Goal: Transaction & Acquisition: Purchase product/service

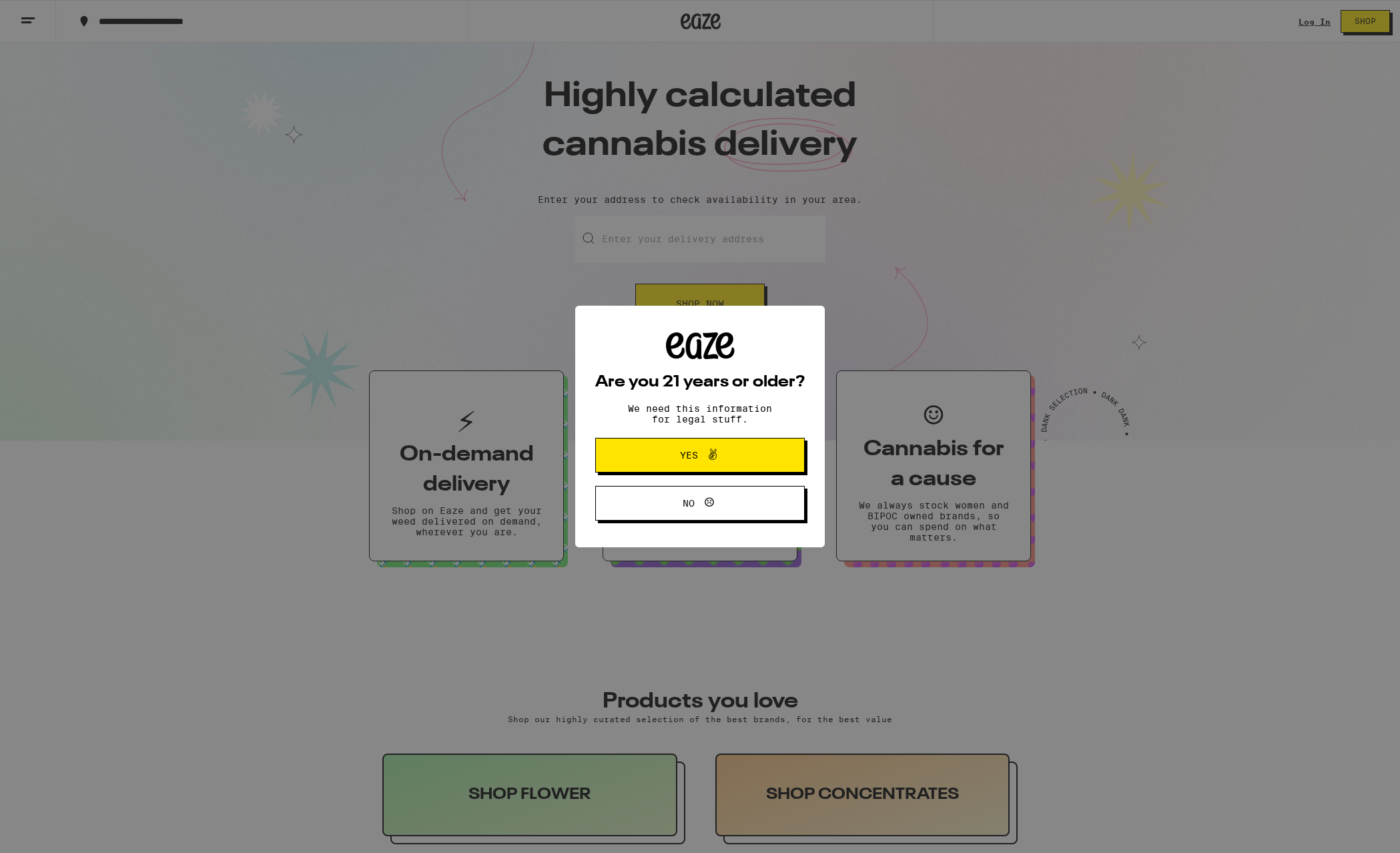
click at [687, 453] on span "Yes" at bounding box center [689, 455] width 18 height 9
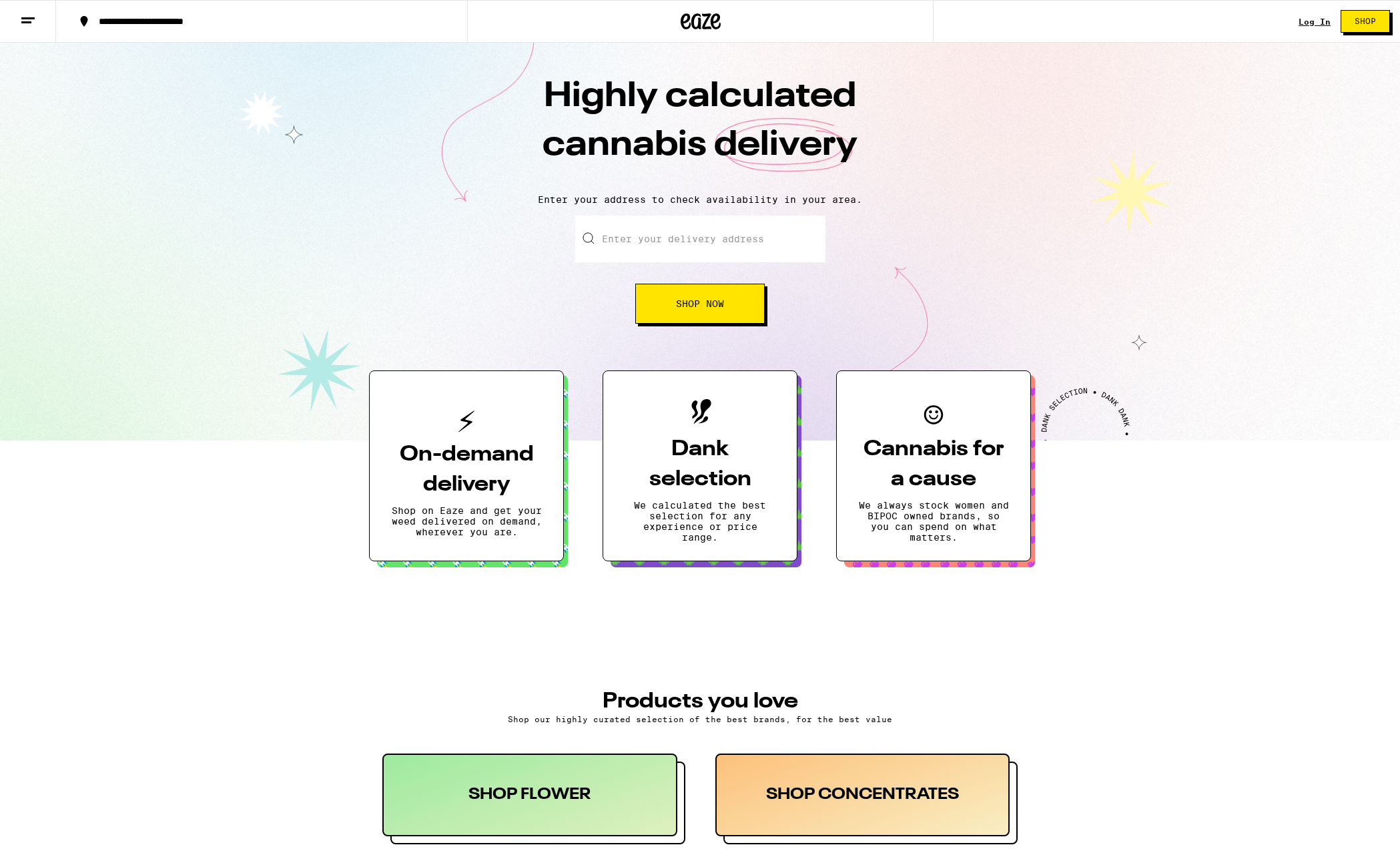
click at [636, 241] on input "Enter your delivery address" at bounding box center [700, 238] width 250 height 47
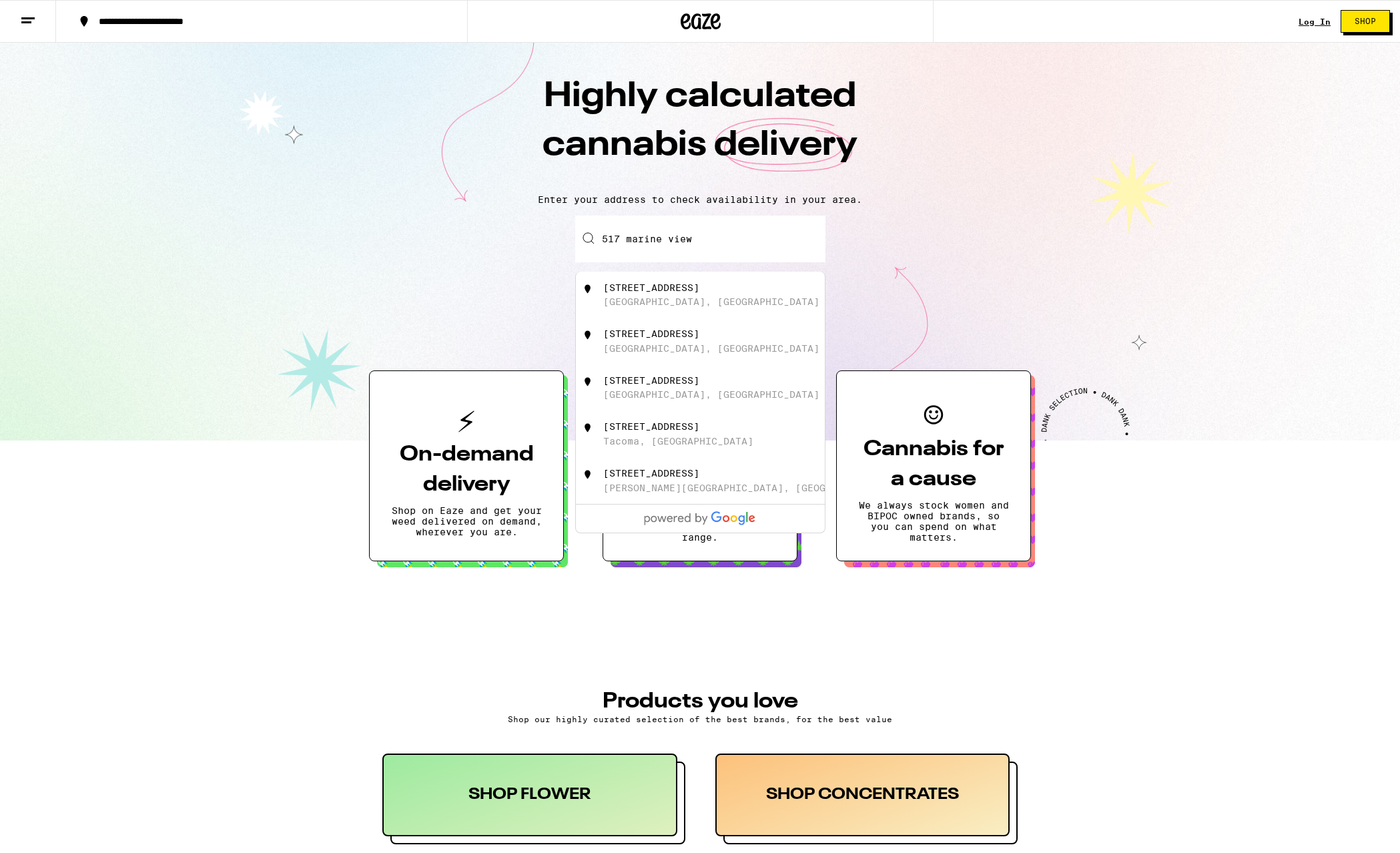
click at [699, 287] on div "[STREET_ADDRESS]" at bounding box center [651, 288] width 96 height 11
type input "[STREET_ADDRESS]"
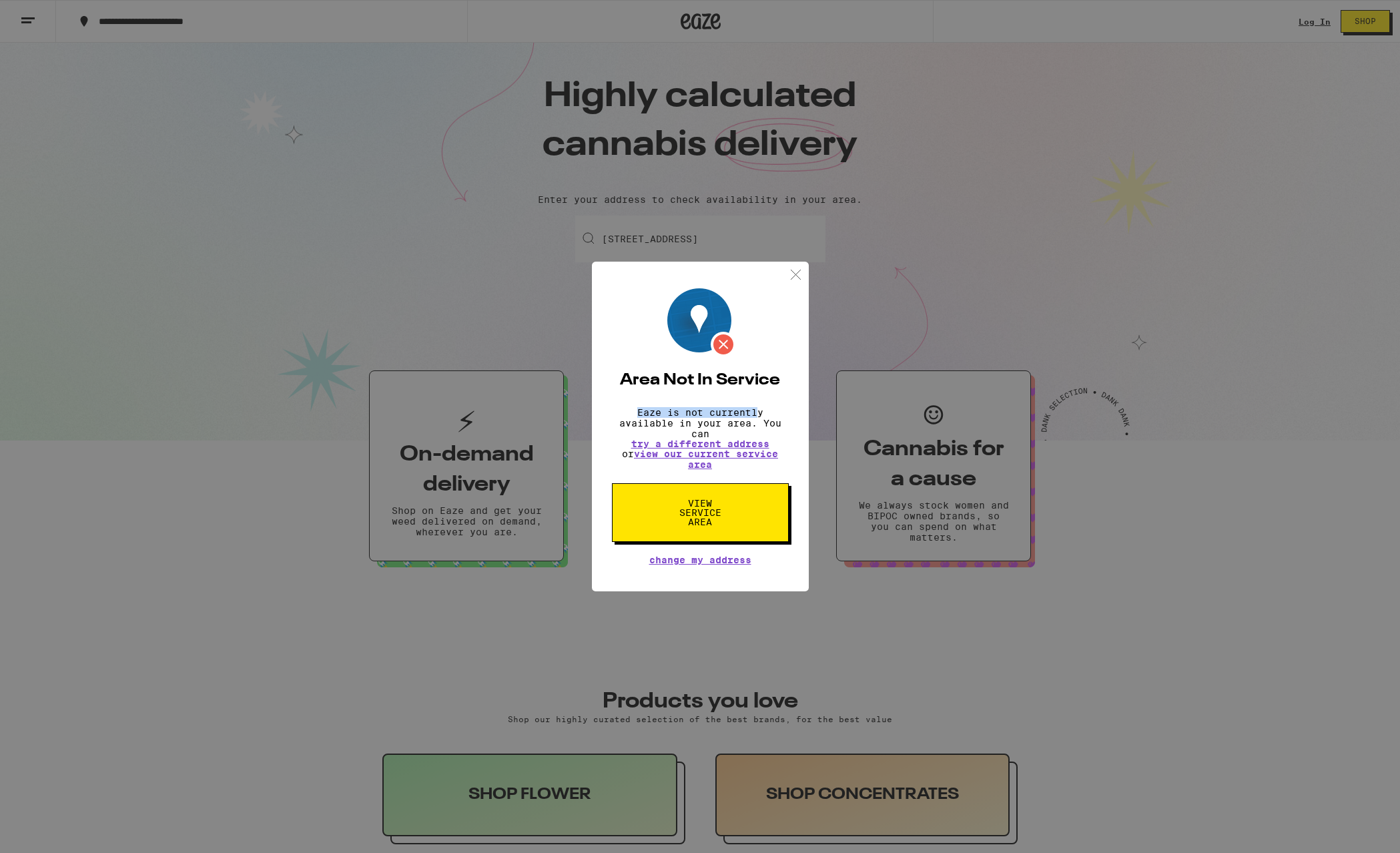
drag, startPoint x: 638, startPoint y: 407, endPoint x: 757, endPoint y: 413, distance: 119.2
click at [757, 413] on p "Eaze is not currently available in your area. You can try a different address o…" at bounding box center [700, 438] width 177 height 62
click at [702, 512] on span "View Service Area" at bounding box center [700, 513] width 69 height 28
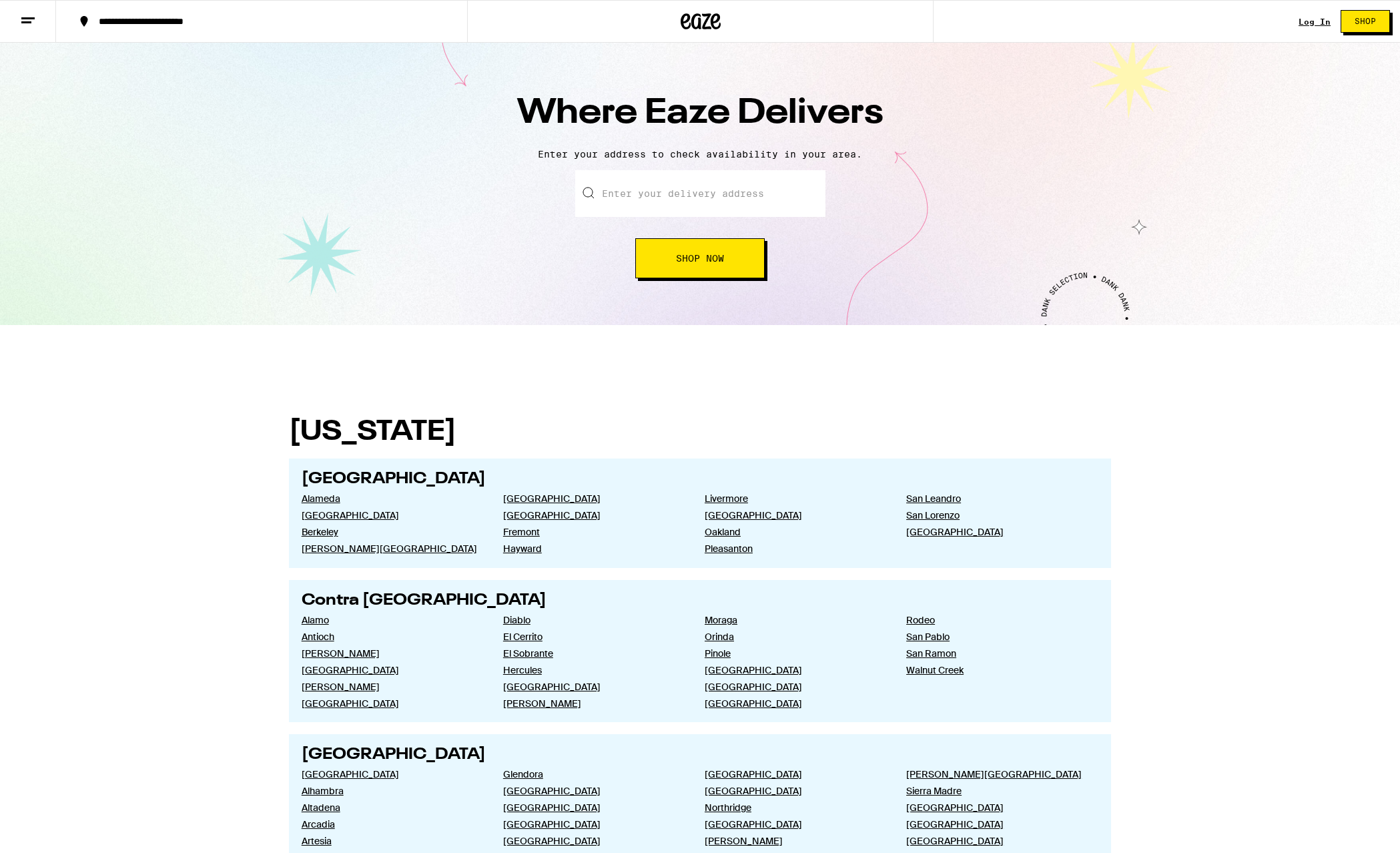
click at [659, 204] on input "text" at bounding box center [700, 193] width 250 height 47
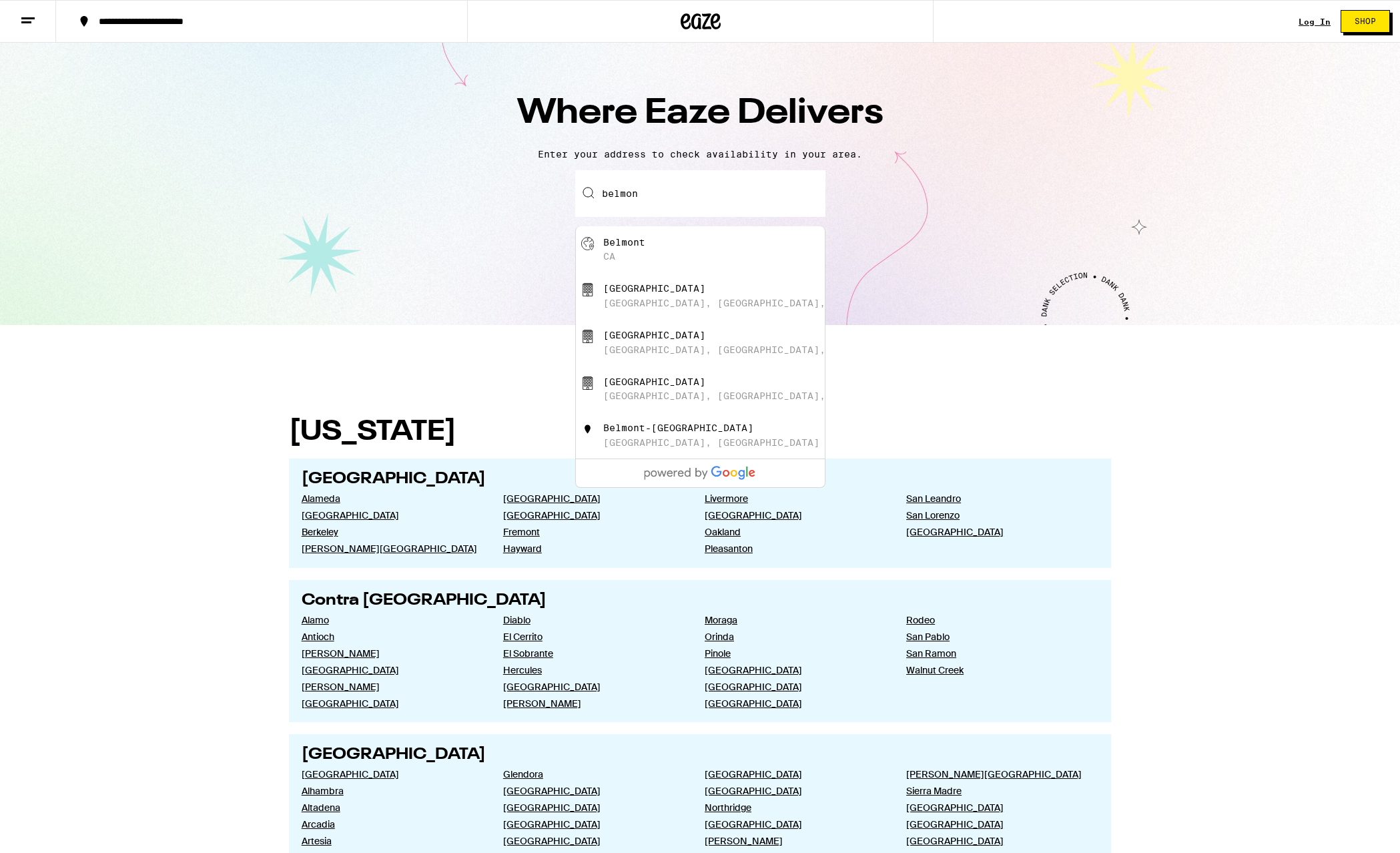
click at [698, 262] on div "Belmont [GEOGRAPHIC_DATA]" at bounding box center [722, 249] width 238 height 25
type input "[GEOGRAPHIC_DATA], [GEOGRAPHIC_DATA]"
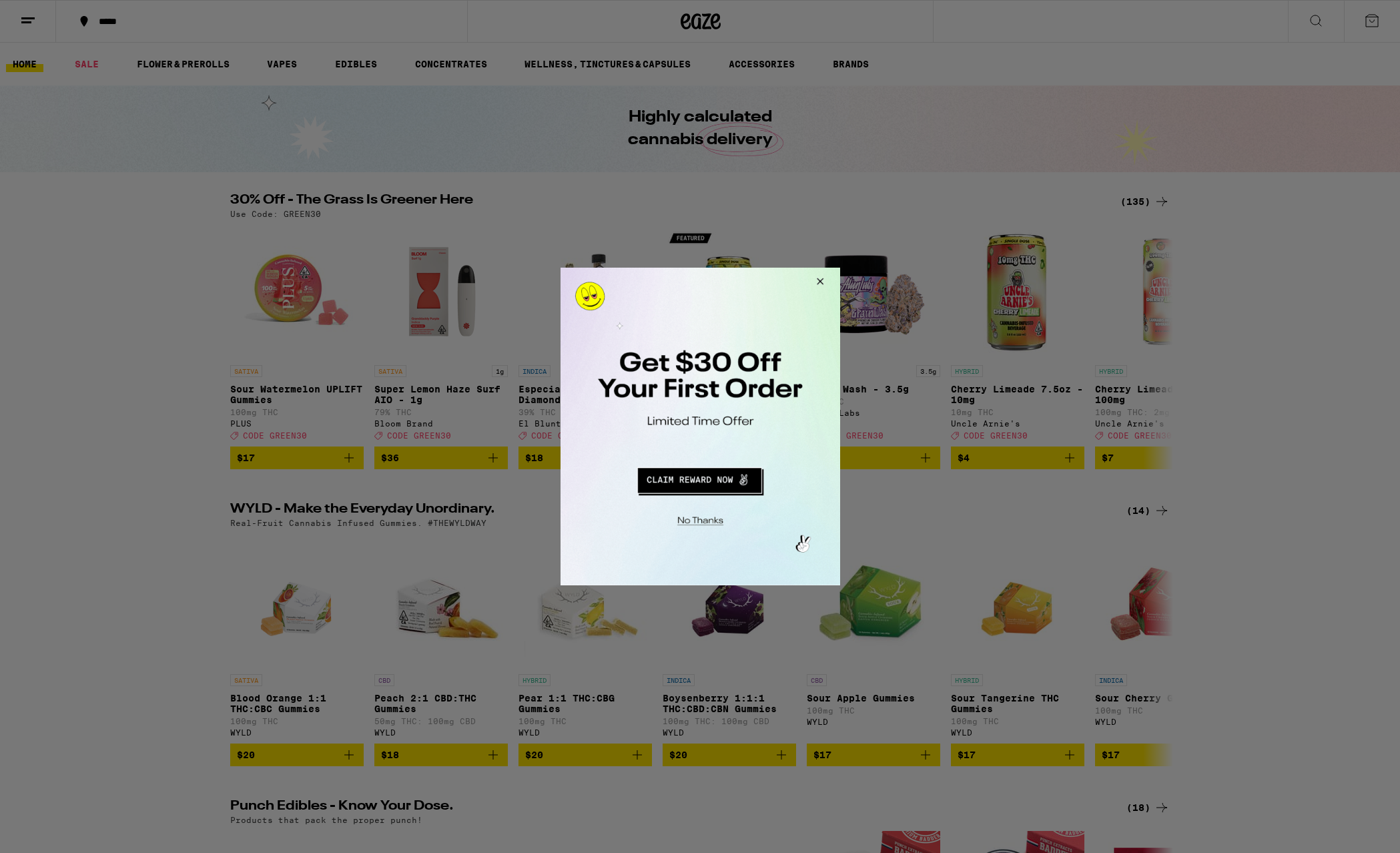
click at [823, 278] on button "Close Modal" at bounding box center [818, 283] width 36 height 32
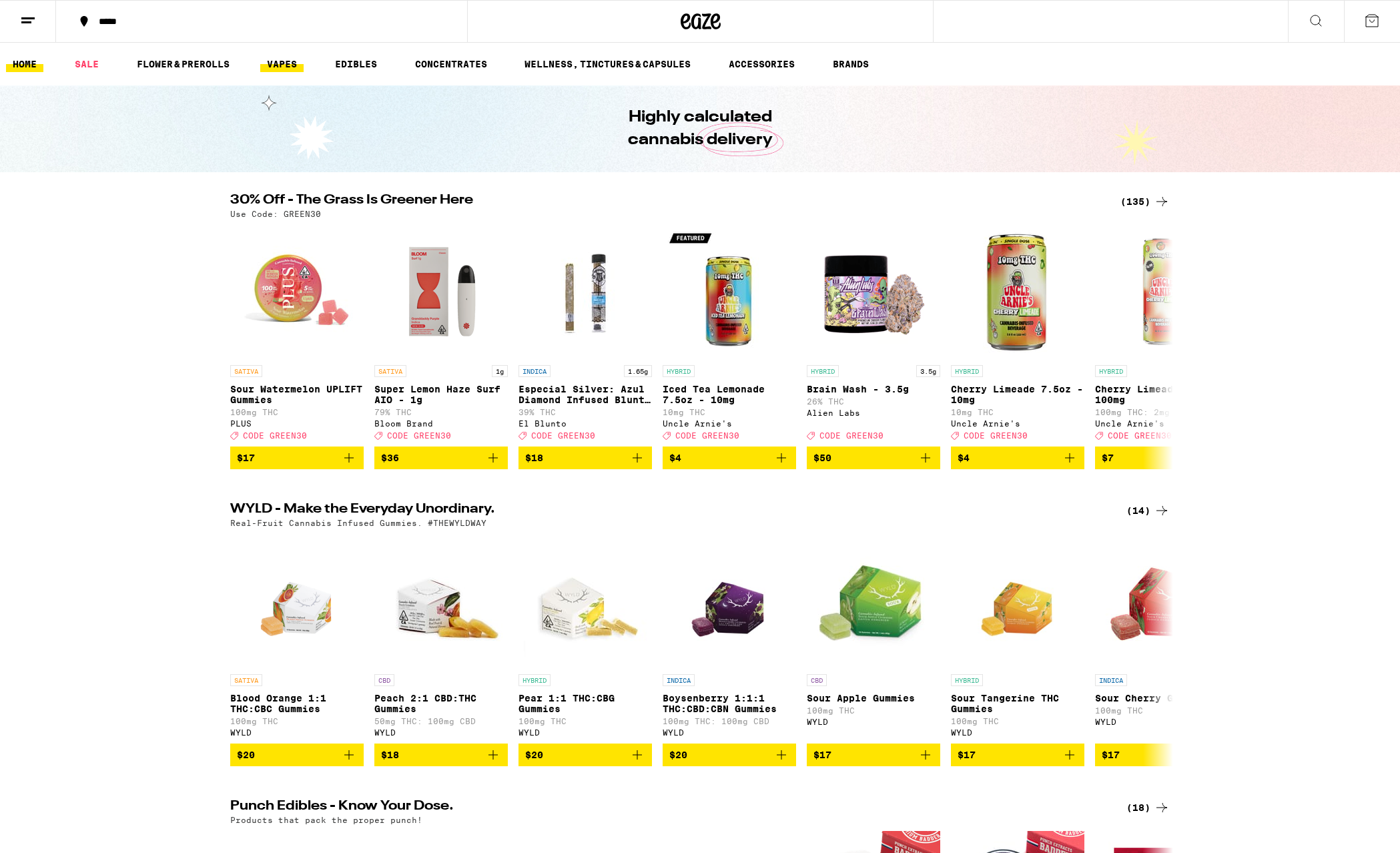
click at [287, 62] on link "VAPES" at bounding box center [282, 64] width 43 height 16
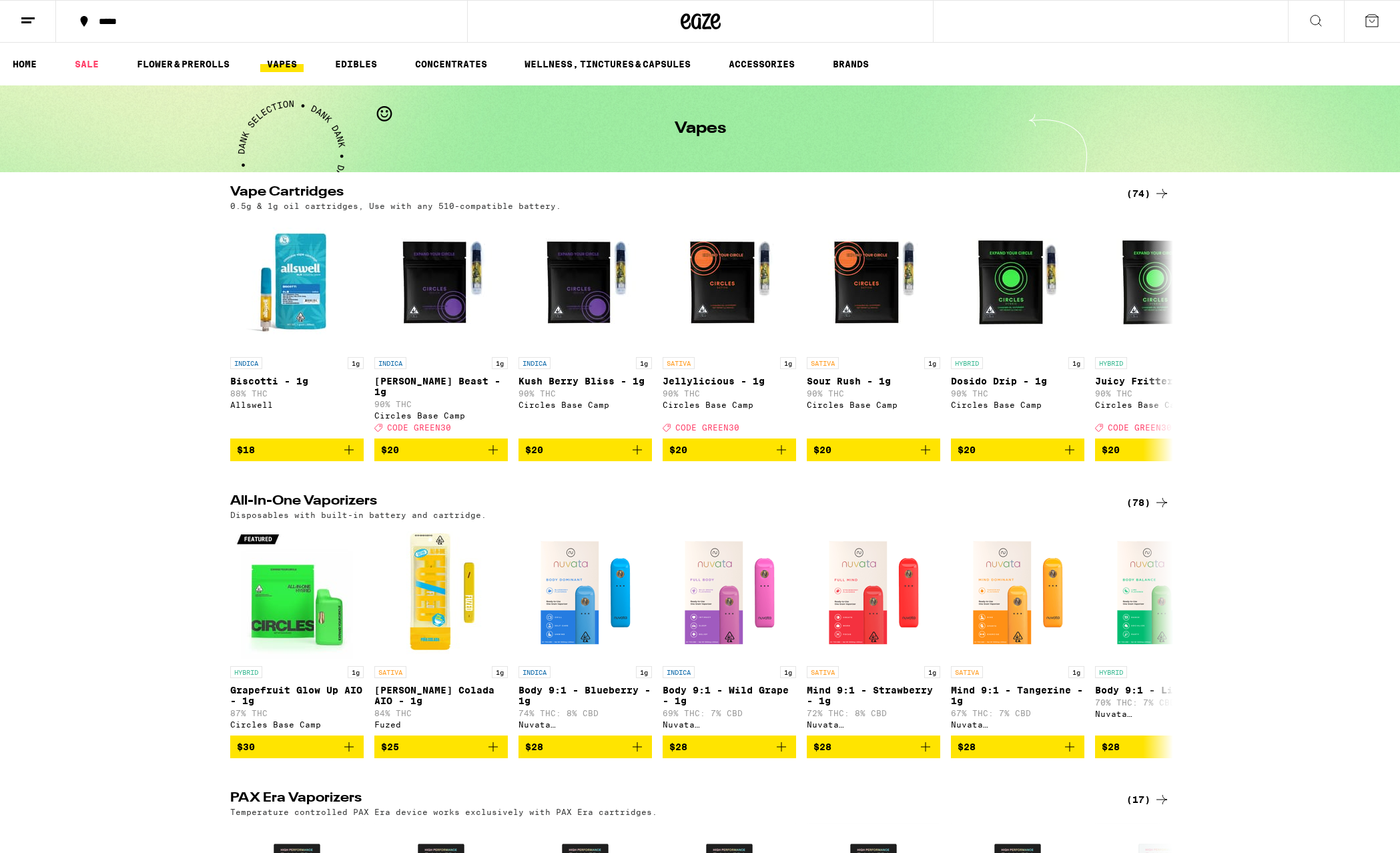
click at [1156, 193] on icon at bounding box center [1162, 193] width 16 height 16
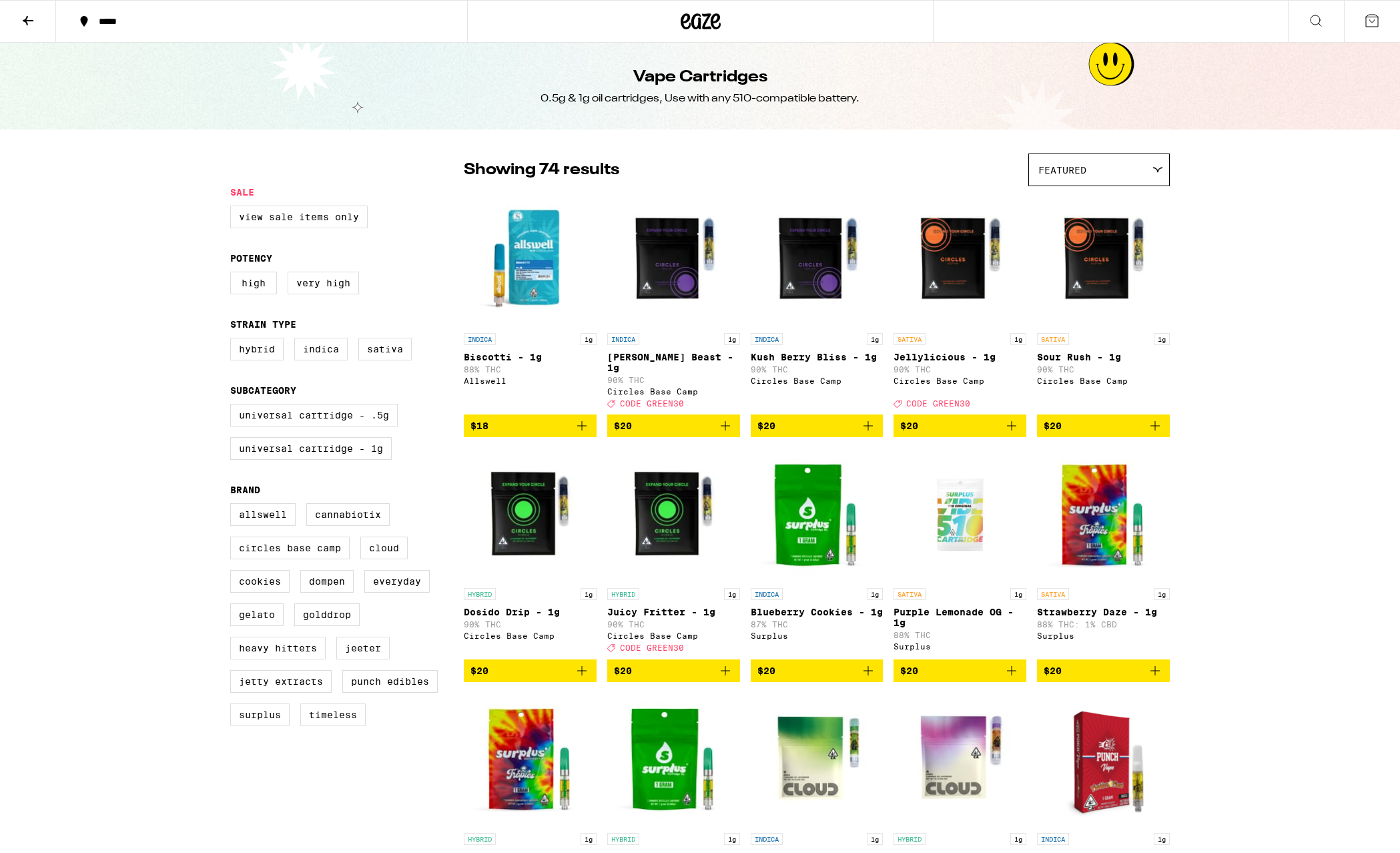
click at [332, 425] on label "Universal Cartridge - .5g" at bounding box center [314, 415] width 167 height 23
click at [234, 406] on input "Universal Cartridge - .5g" at bounding box center [233, 406] width 1 height 1
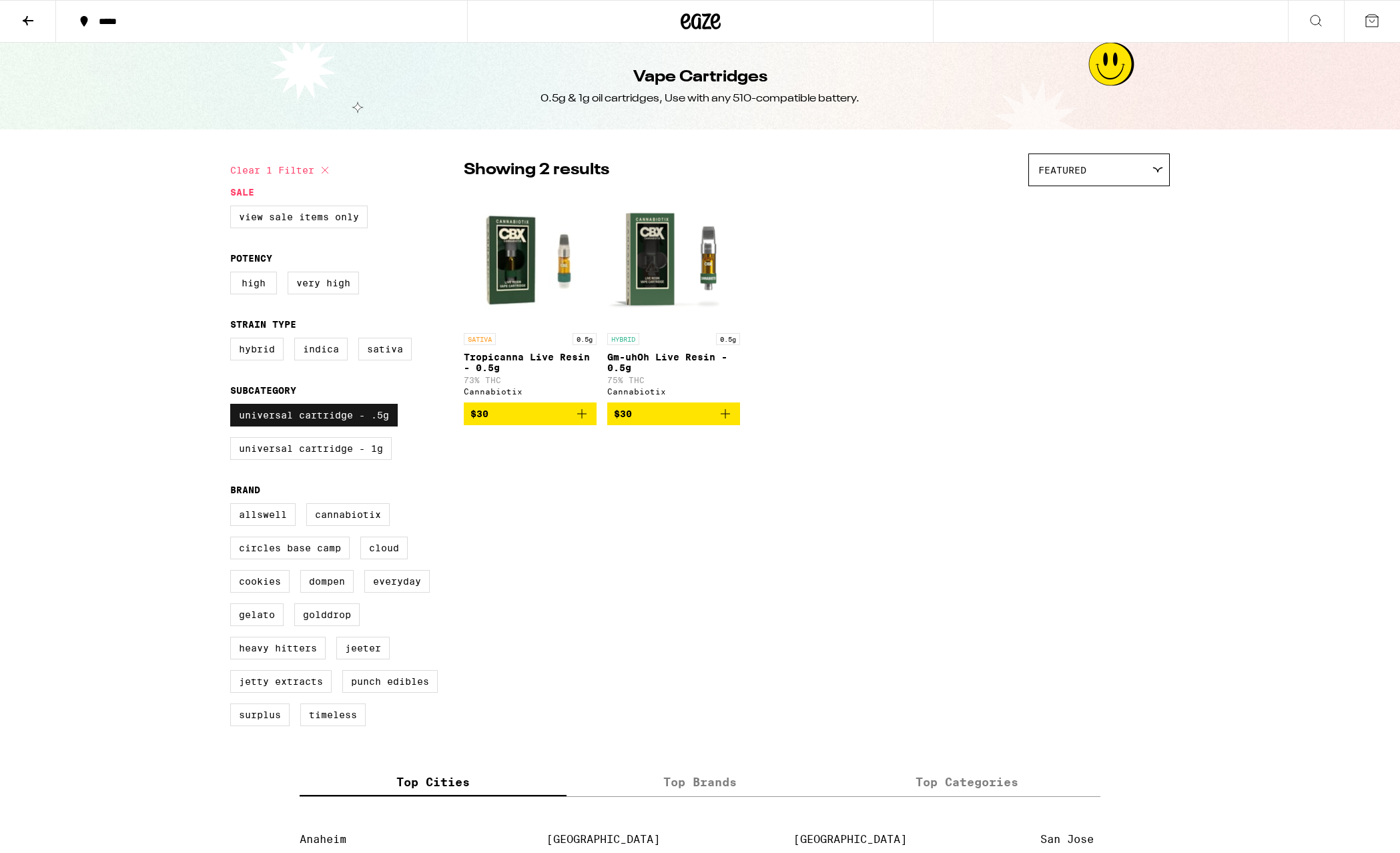
click at [287, 425] on label "Universal Cartridge - .5g" at bounding box center [314, 415] width 167 height 23
click at [234, 406] on input "Universal Cartridge - .5g" at bounding box center [233, 406] width 1 height 1
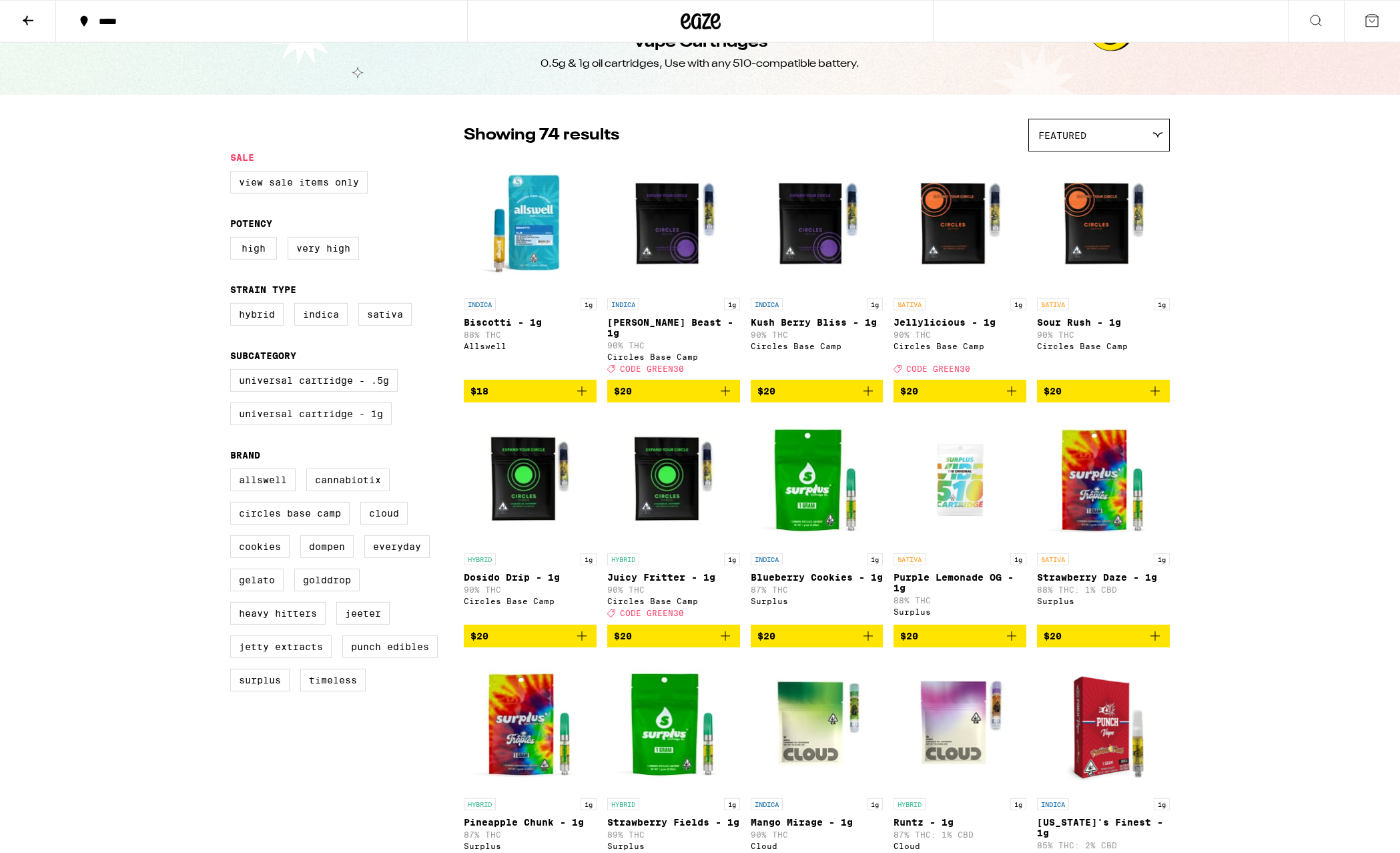
scroll to position [68, 0]
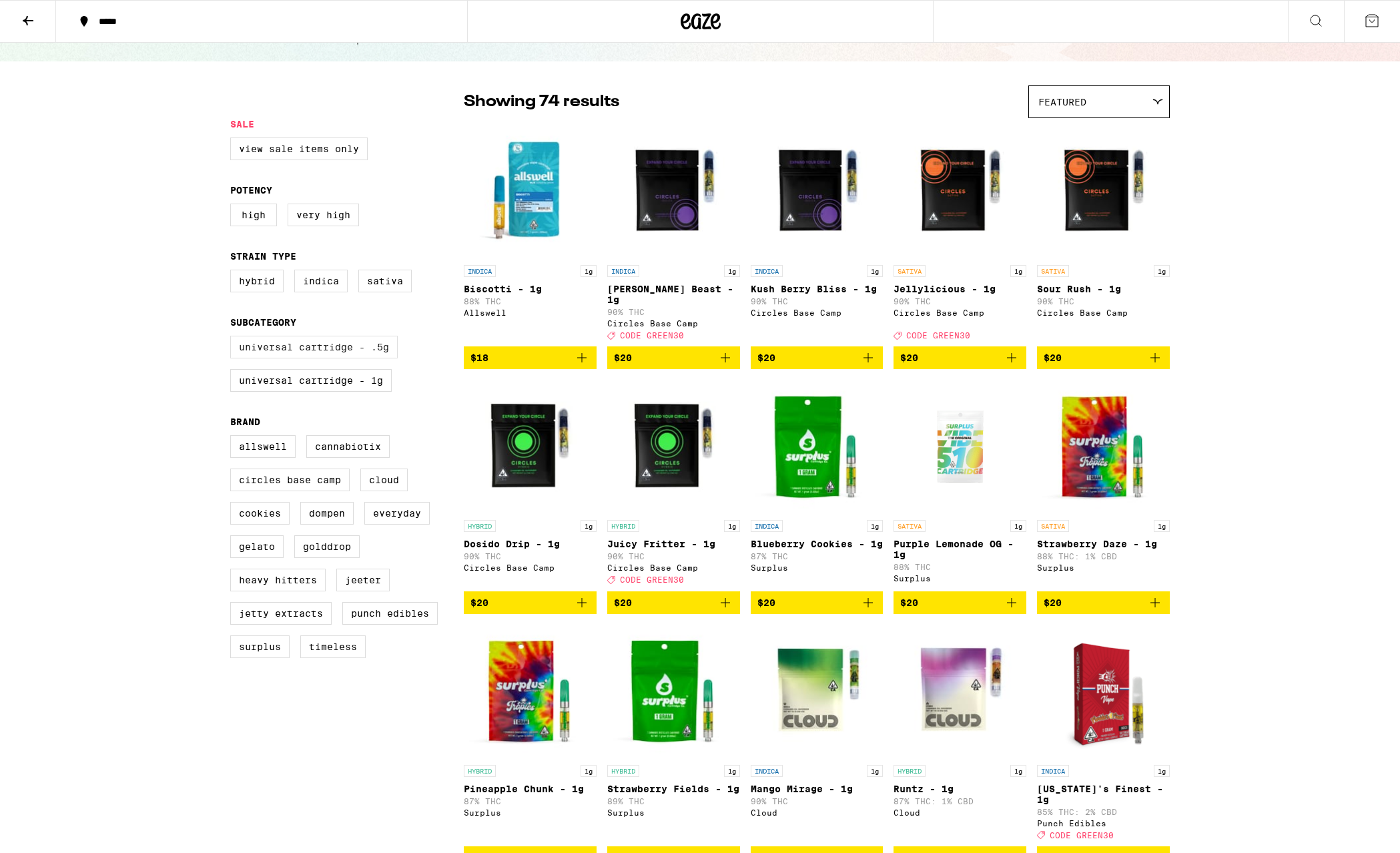
click at [322, 358] on label "Universal Cartridge - .5g" at bounding box center [314, 346] width 167 height 23
click at [234, 339] on input "Universal Cartridge - .5g" at bounding box center [233, 338] width 1 height 1
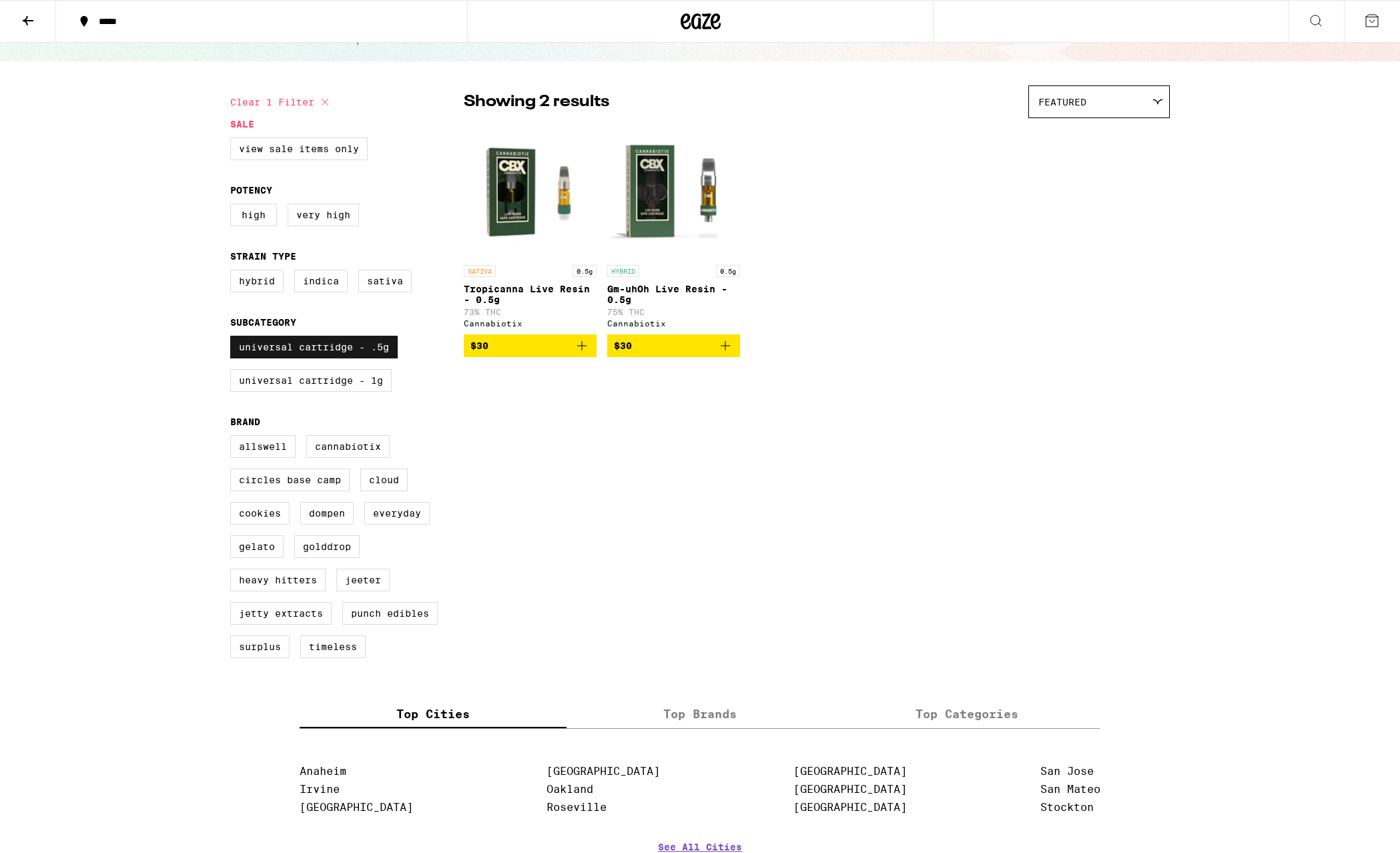
click at [309, 354] on label "Universal Cartridge - .5g" at bounding box center [314, 346] width 167 height 23
click at [234, 339] on input "Universal Cartridge - .5g" at bounding box center [233, 338] width 1 height 1
checkbox input "false"
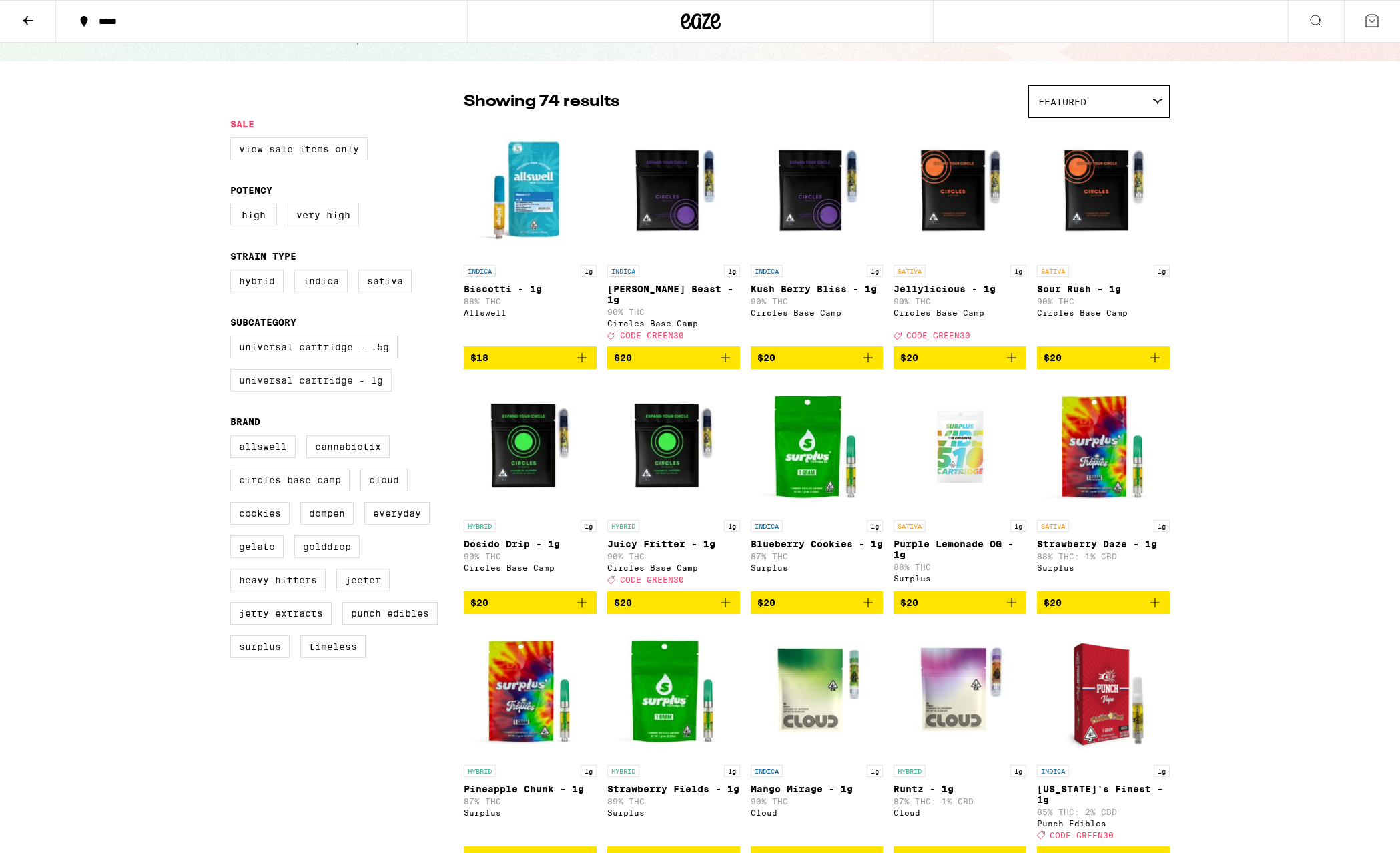
click at [316, 388] on label "Universal Cartridge - 1g" at bounding box center [311, 380] width 162 height 23
click at [234, 339] on input "Universal Cartridge - 1g" at bounding box center [233, 338] width 1 height 1
checkbox input "true"
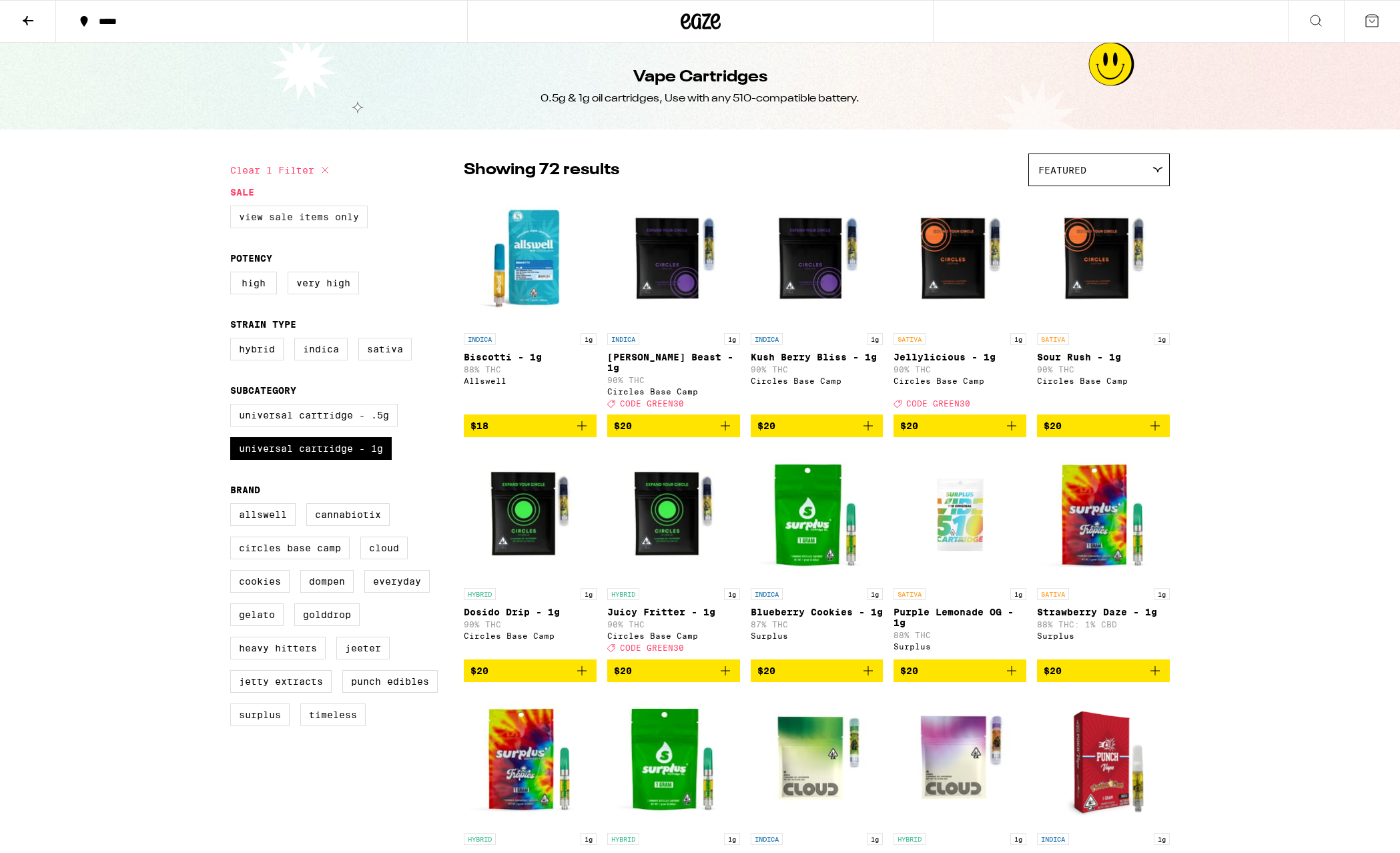
click at [295, 220] on label "View Sale Items Only" at bounding box center [299, 216] width 137 height 23
click at [234, 208] on input "View Sale Items Only" at bounding box center [233, 208] width 1 height 1
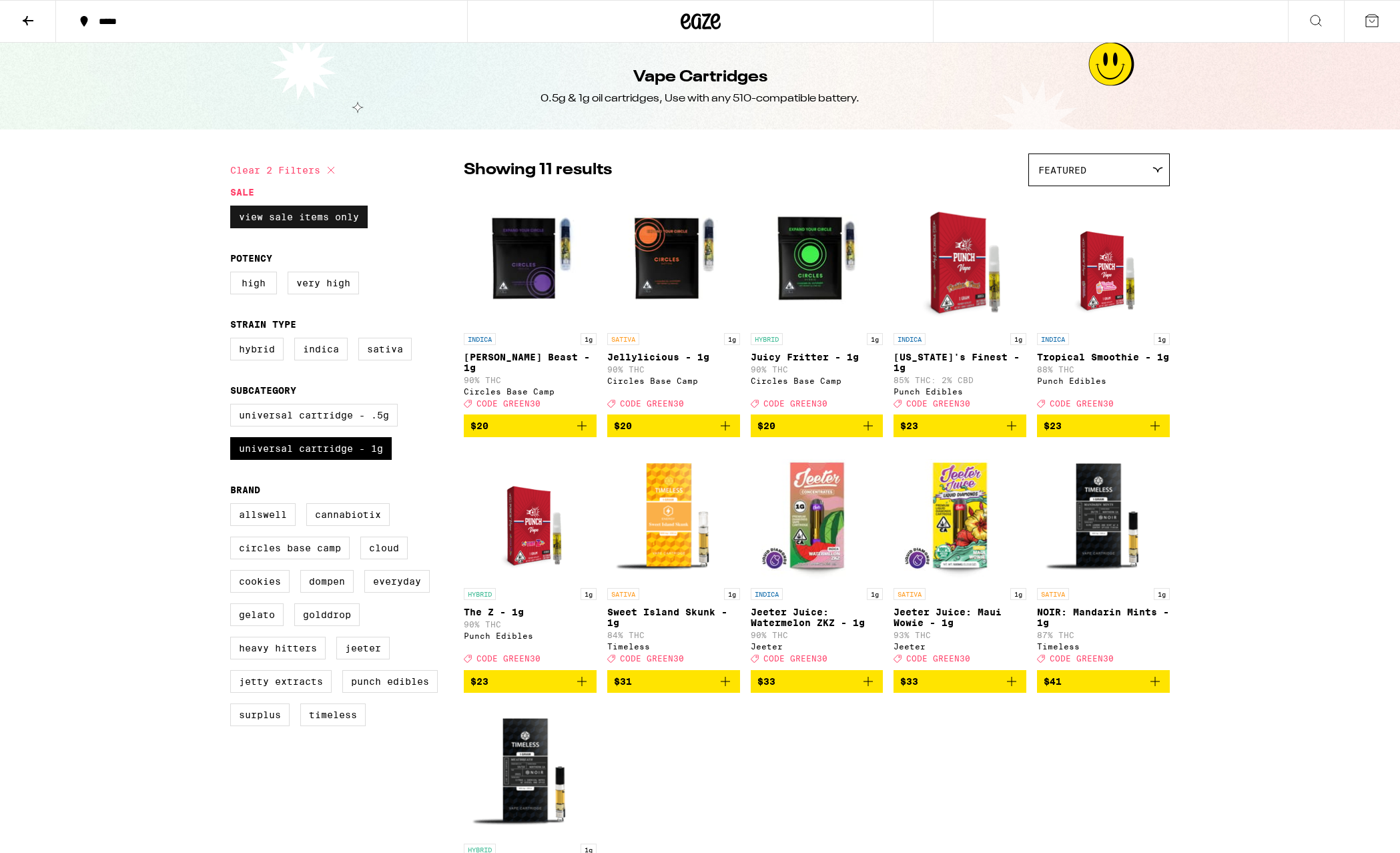
click at [295, 220] on label "View Sale Items Only" at bounding box center [299, 216] width 137 height 23
click at [234, 208] on input "View Sale Items Only" at bounding box center [233, 208] width 1 height 1
checkbox input "false"
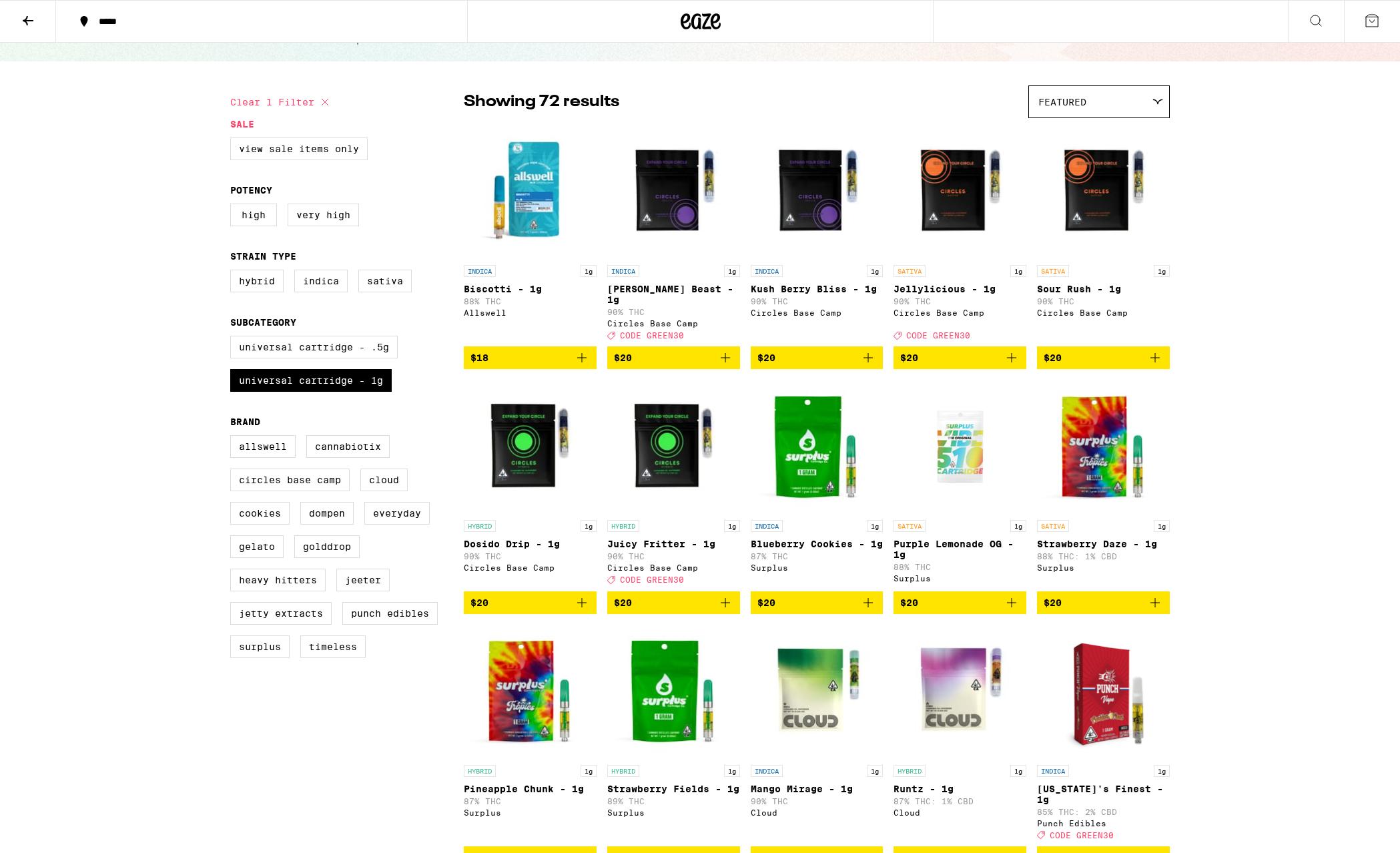
scroll to position [136, 0]
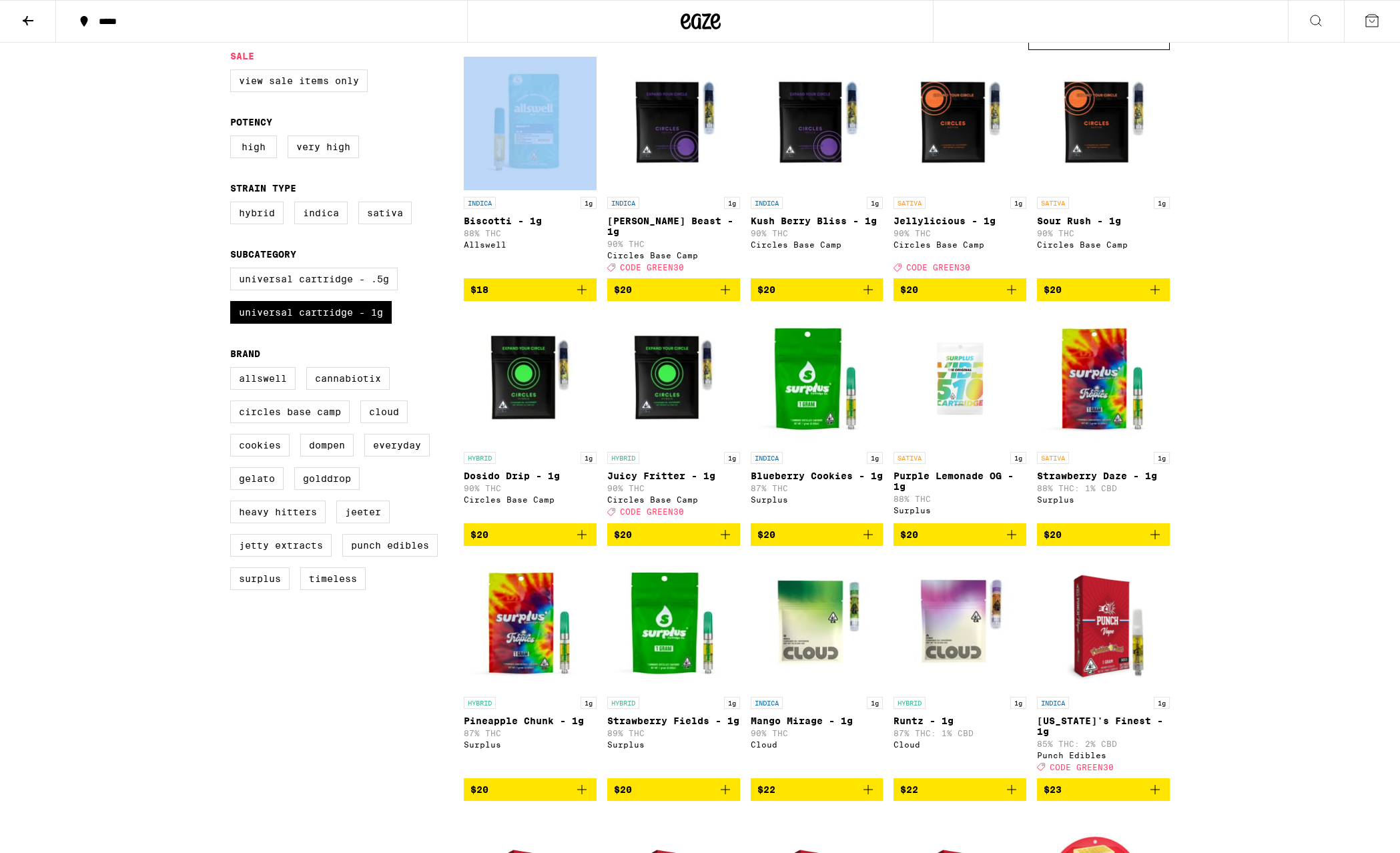
drag, startPoint x: 1256, startPoint y: 793, endPoint x: 581, endPoint y: 77, distance: 984.0
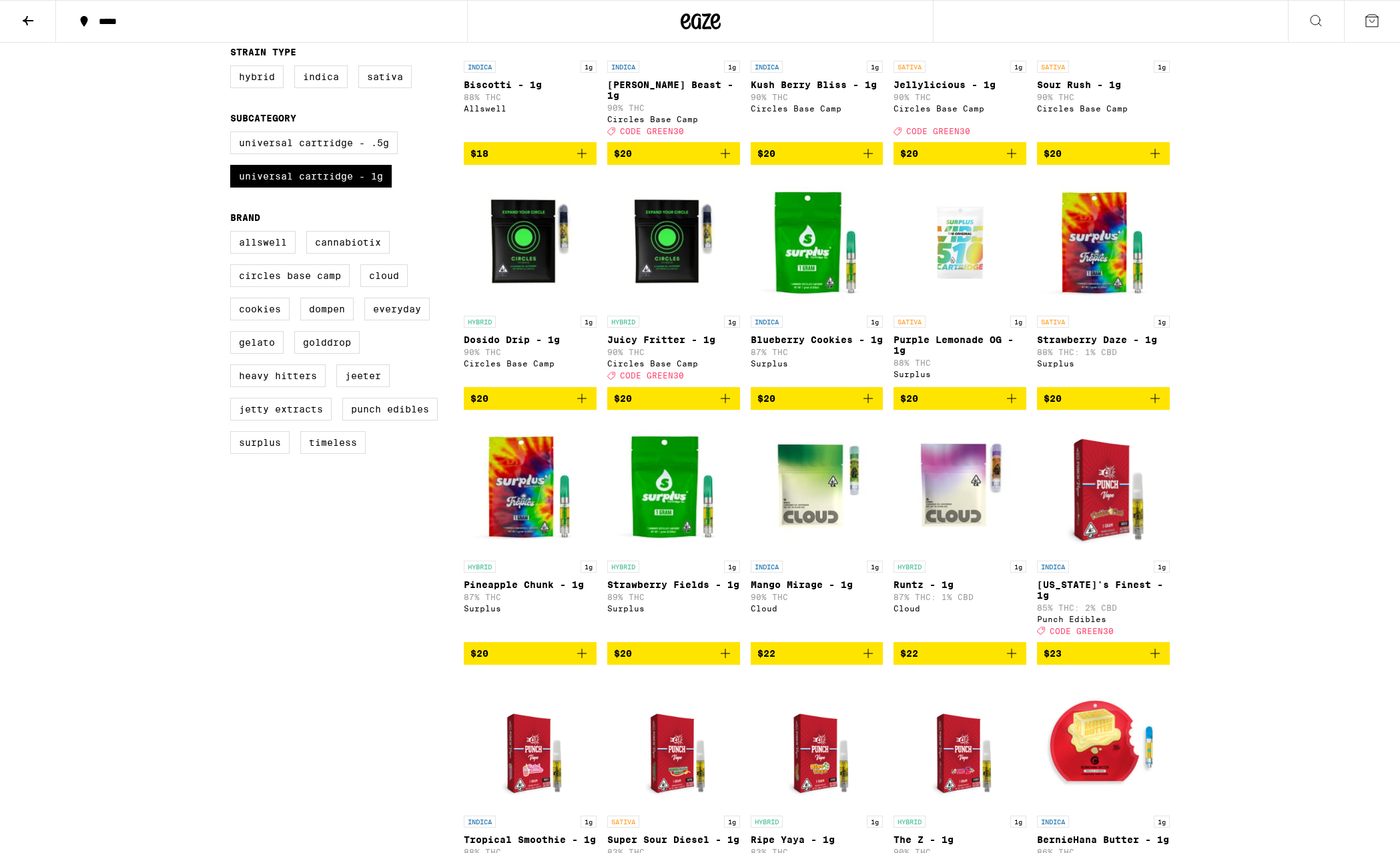
scroll to position [0, 0]
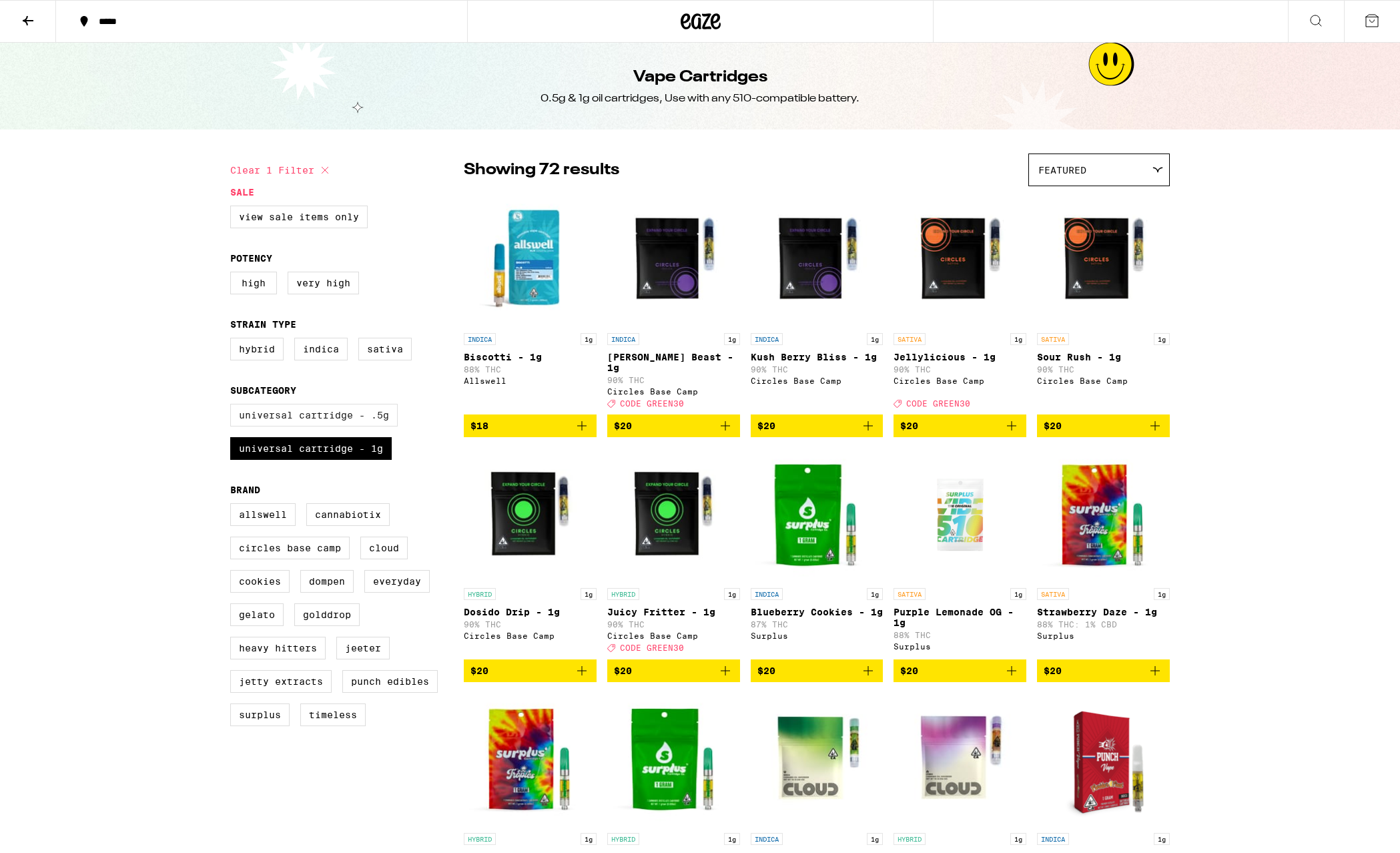
click at [294, 425] on label "Universal Cartridge - .5g" at bounding box center [314, 415] width 167 height 23
click at [234, 406] on input "Universal Cartridge - .5g" at bounding box center [233, 406] width 1 height 1
checkbox input "true"
click at [309, 460] on label "Universal Cartridge - 1g" at bounding box center [311, 448] width 162 height 23
click at [234, 406] on input "Universal Cartridge - 1g" at bounding box center [233, 406] width 1 height 1
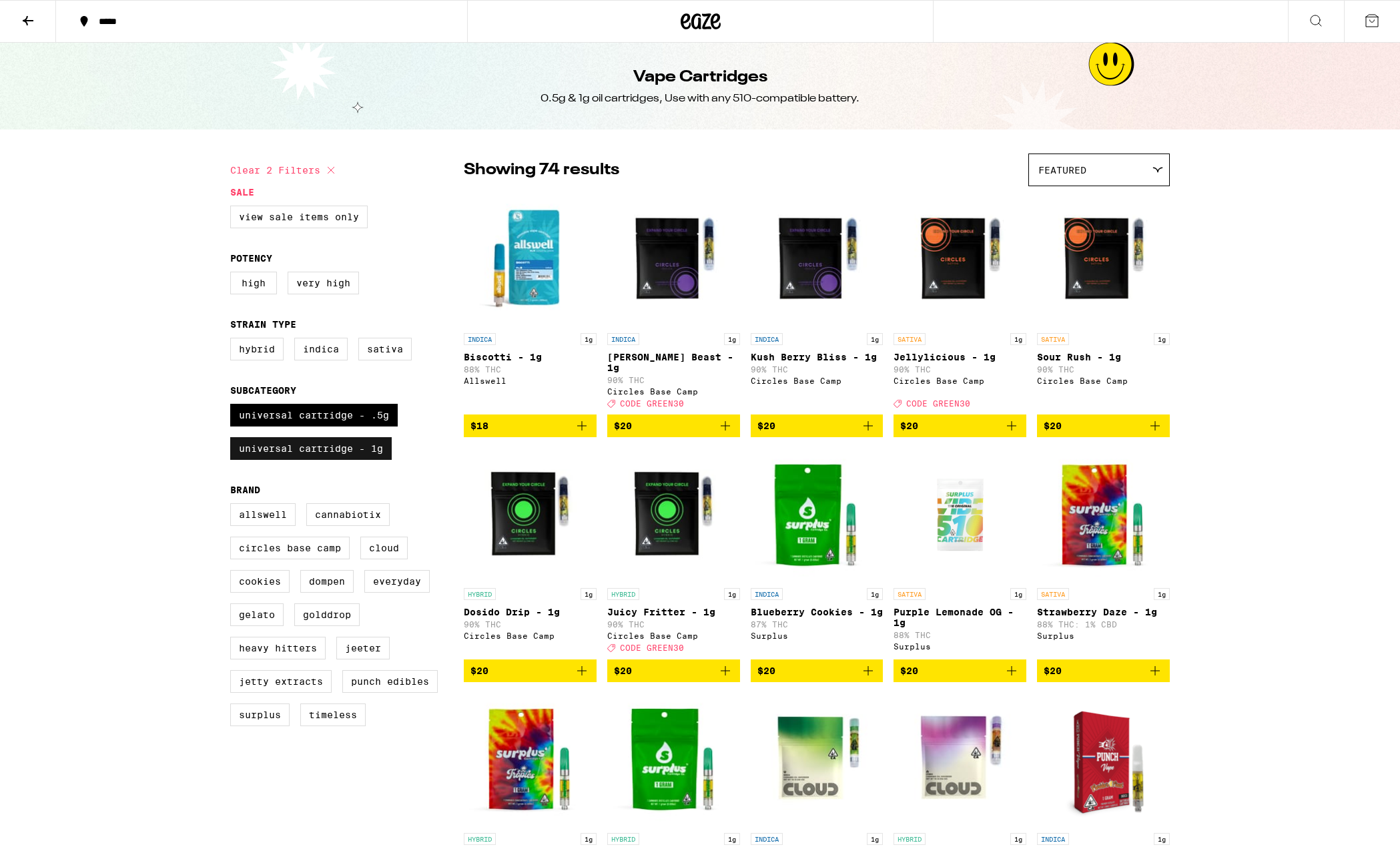
checkbox input "false"
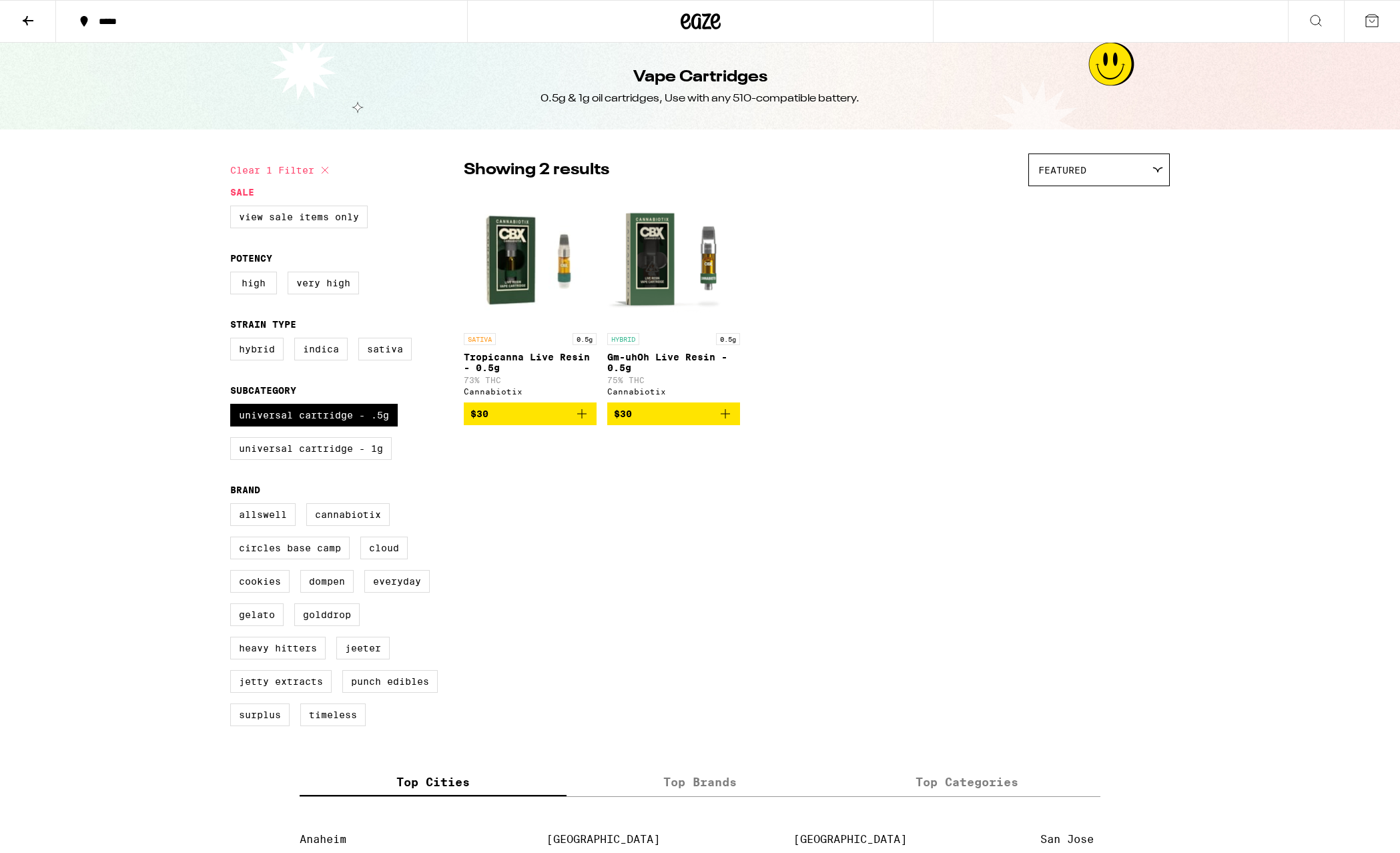
click at [707, 261] on img "Open page for Gm-uhOh Live Resin - 0.5g from Cannabiotix" at bounding box center [673, 259] width 133 height 133
